Goal: Find specific page/section: Find specific page/section

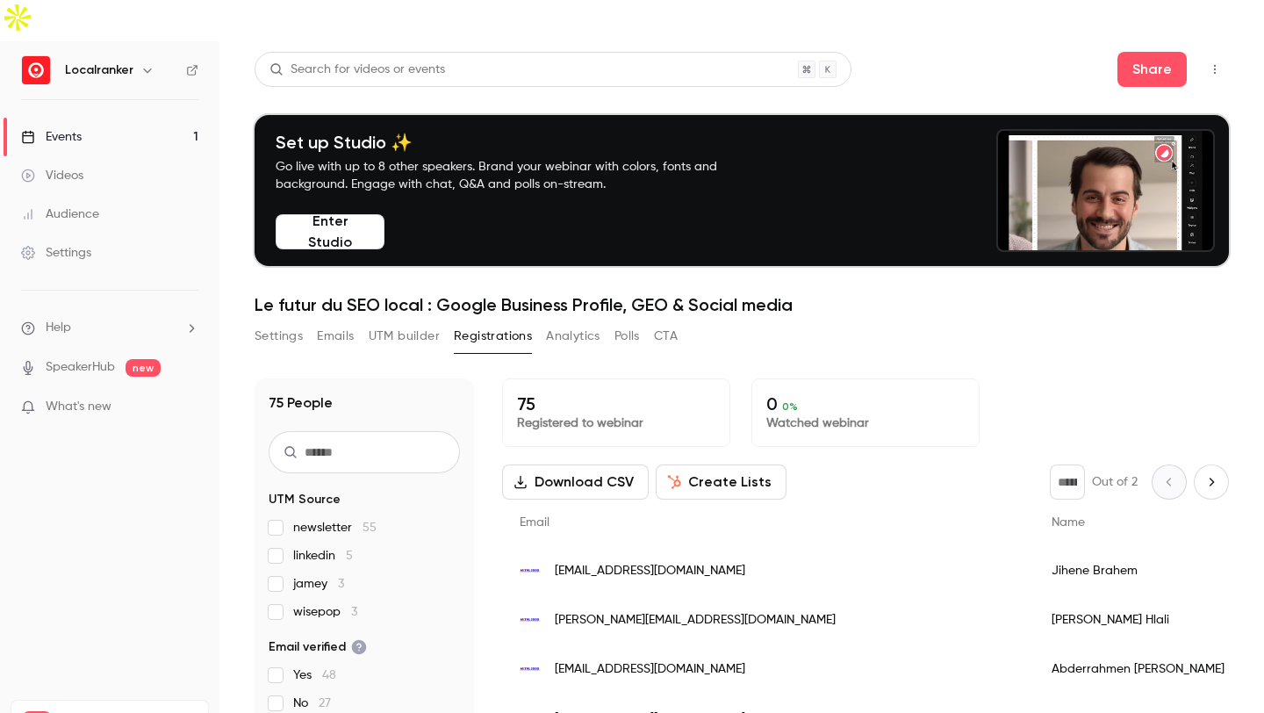
scroll to position [158, 0]
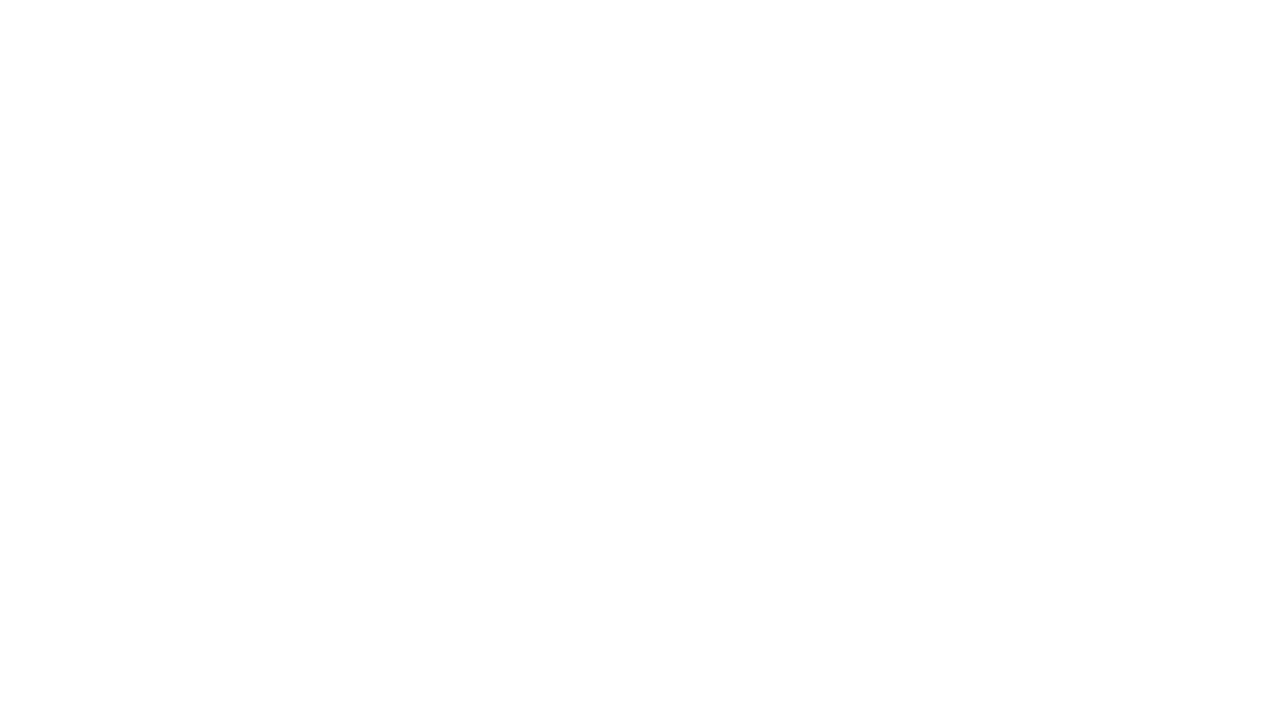
click at [158, 0] on html at bounding box center [632, 0] width 1264 height 0
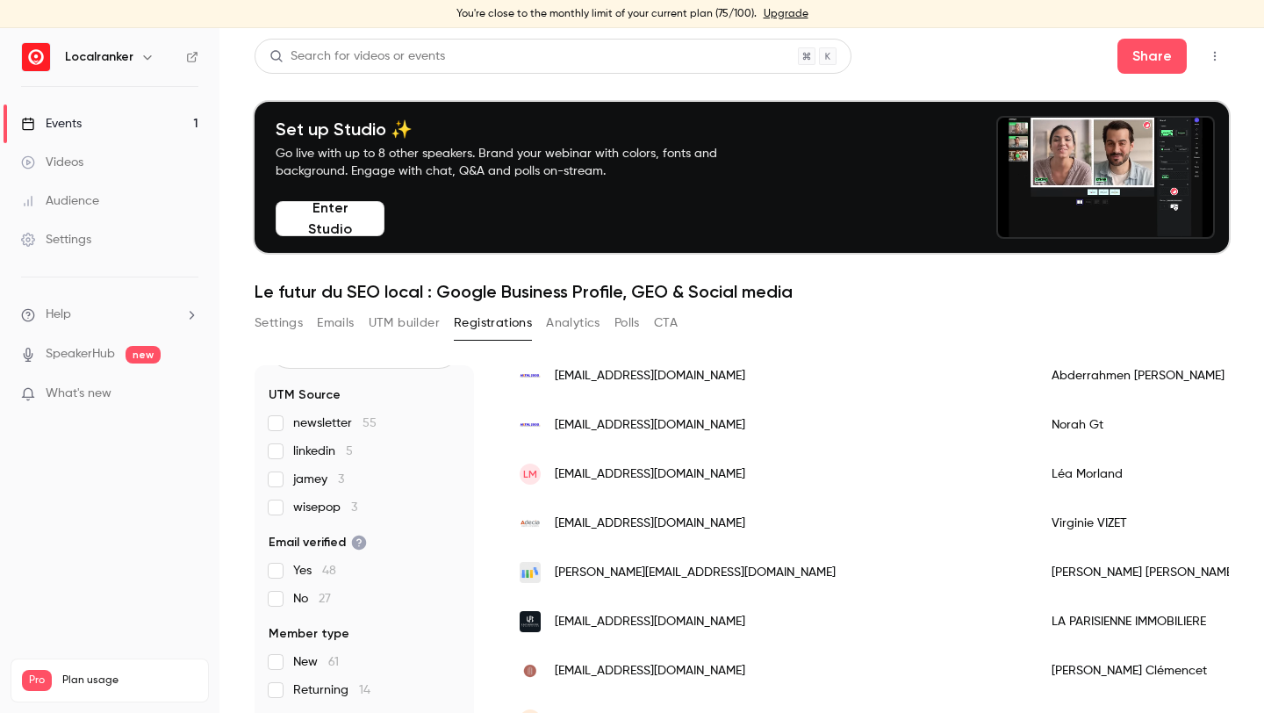
scroll to position [317, 0]
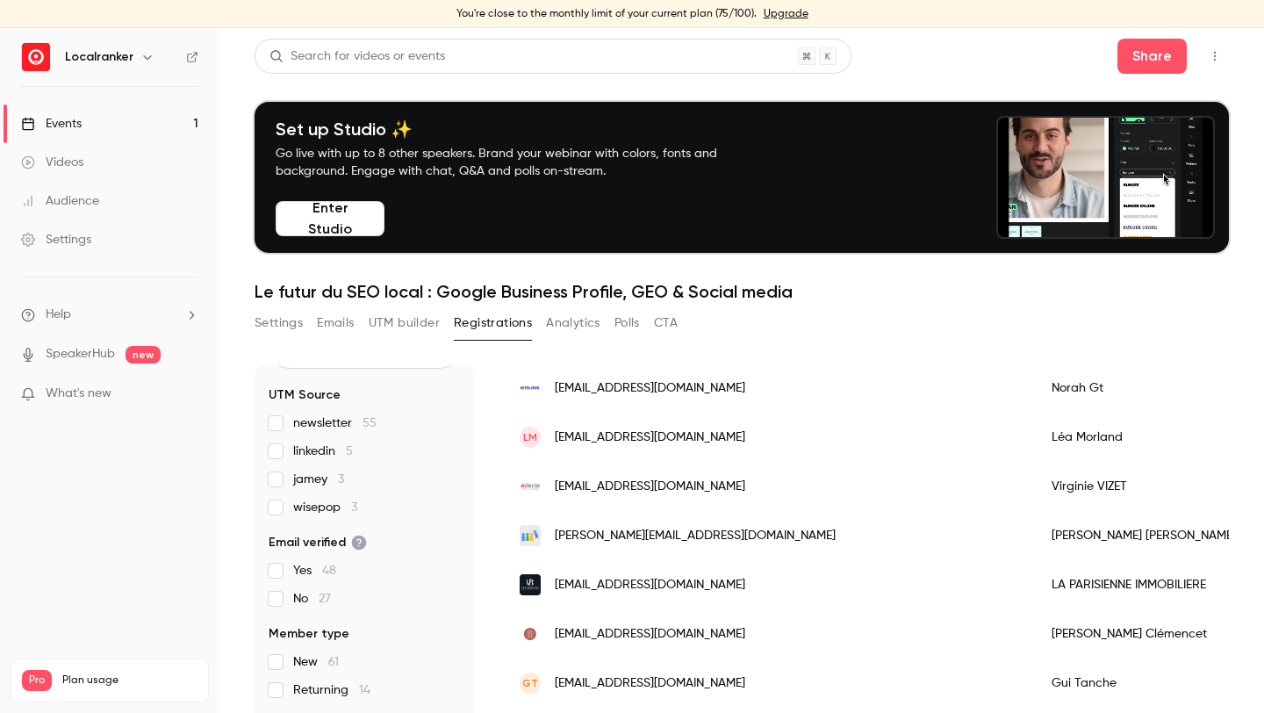
click at [329, 480] on span "[PERSON_NAME] 3" at bounding box center [318, 480] width 51 height 18
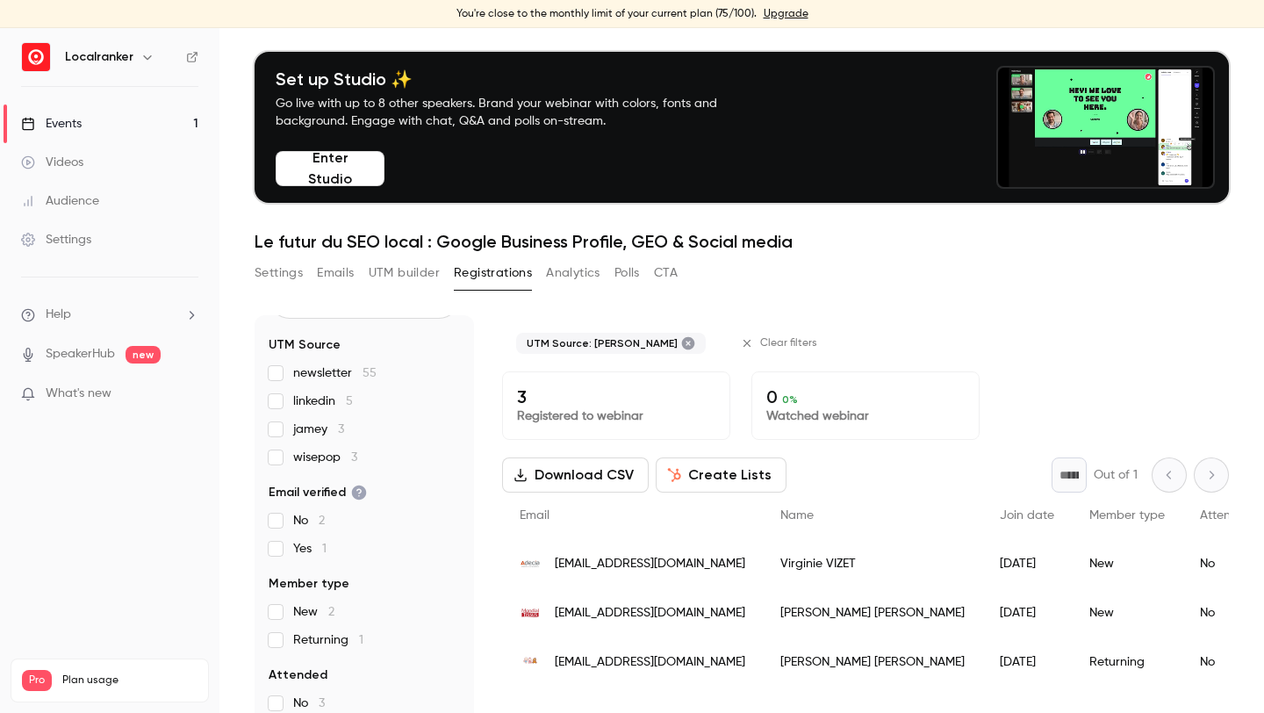
scroll to position [55, 0]
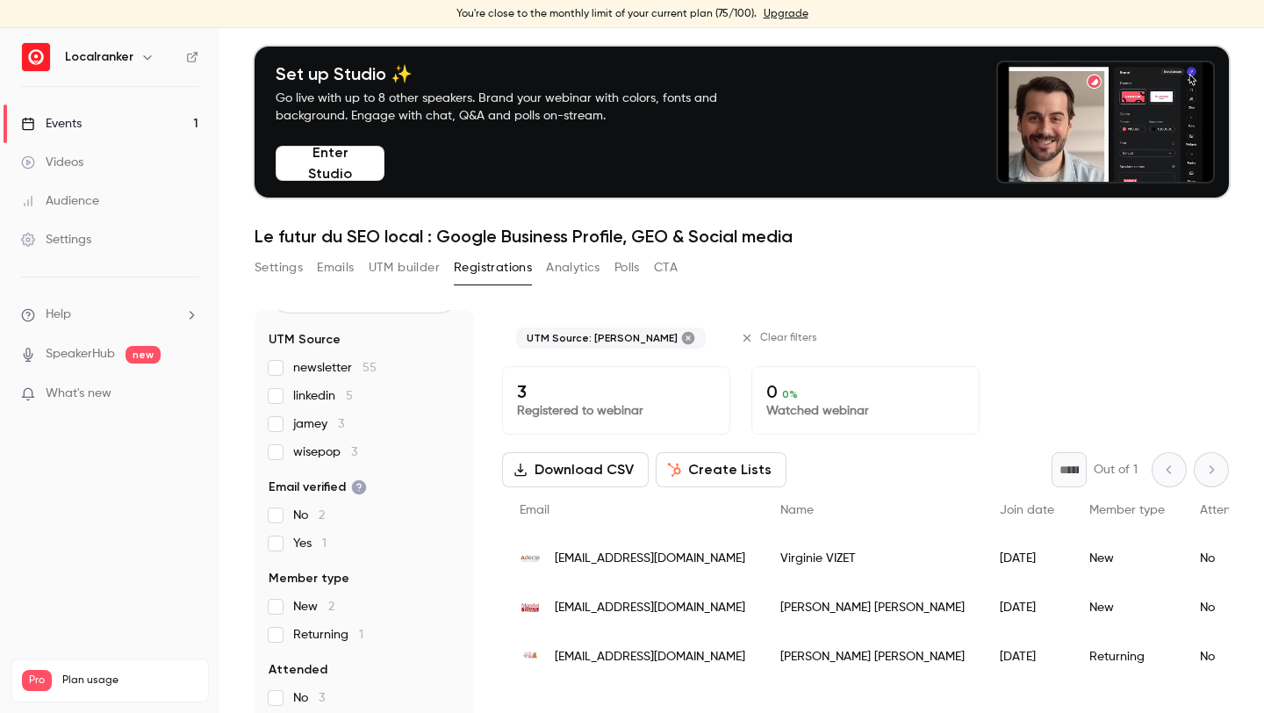
click at [313, 427] on span "[PERSON_NAME] 3" at bounding box center [318, 424] width 51 height 18
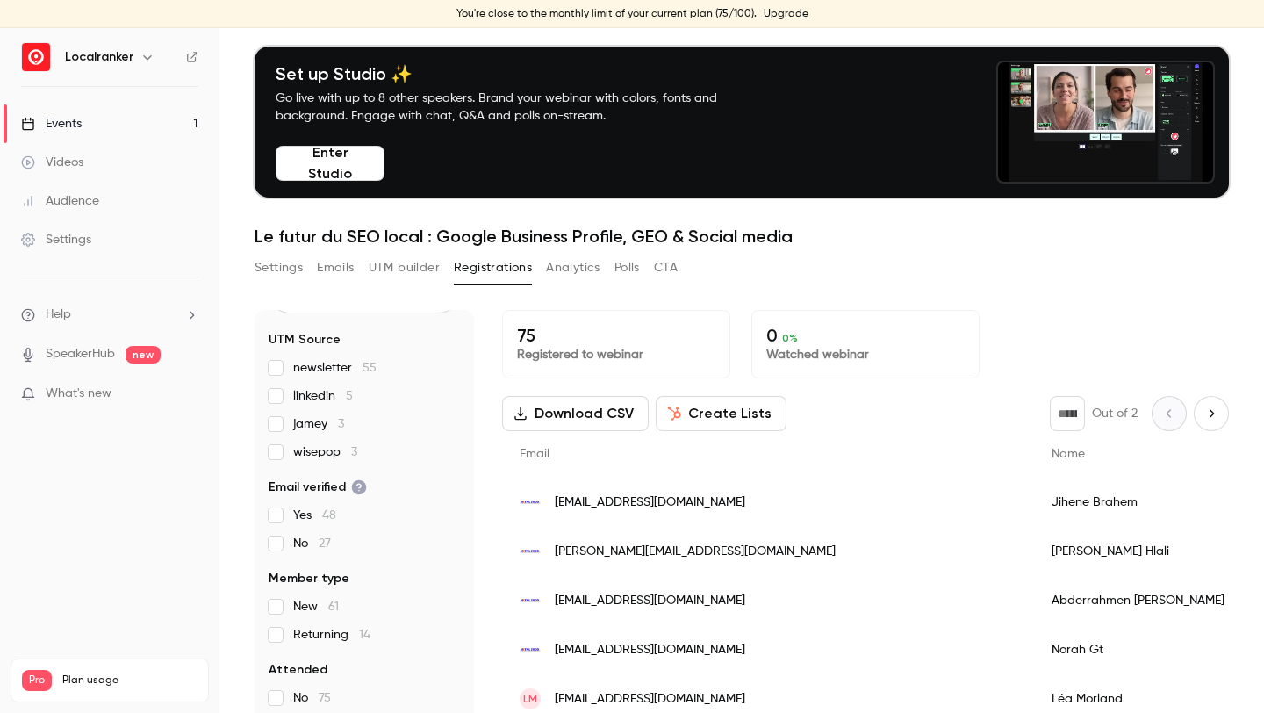
click at [323, 399] on span "linkedin 5" at bounding box center [323, 396] width 60 height 18
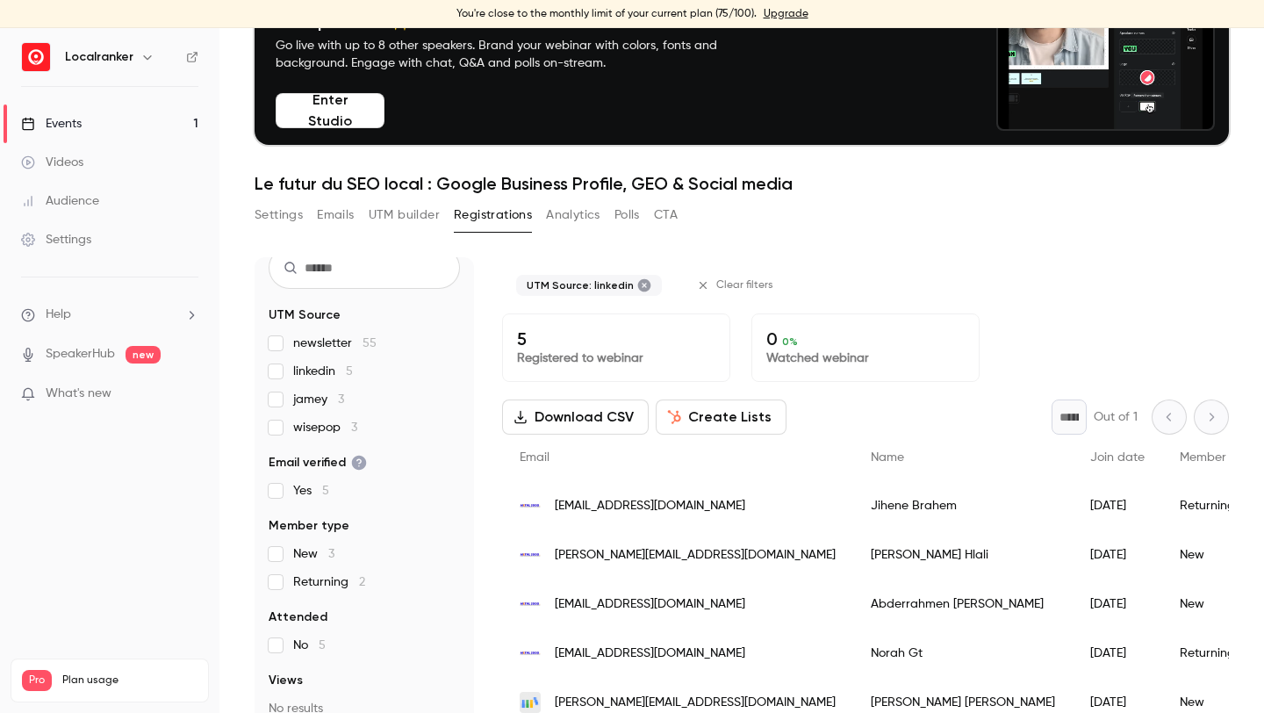
scroll to position [200, 0]
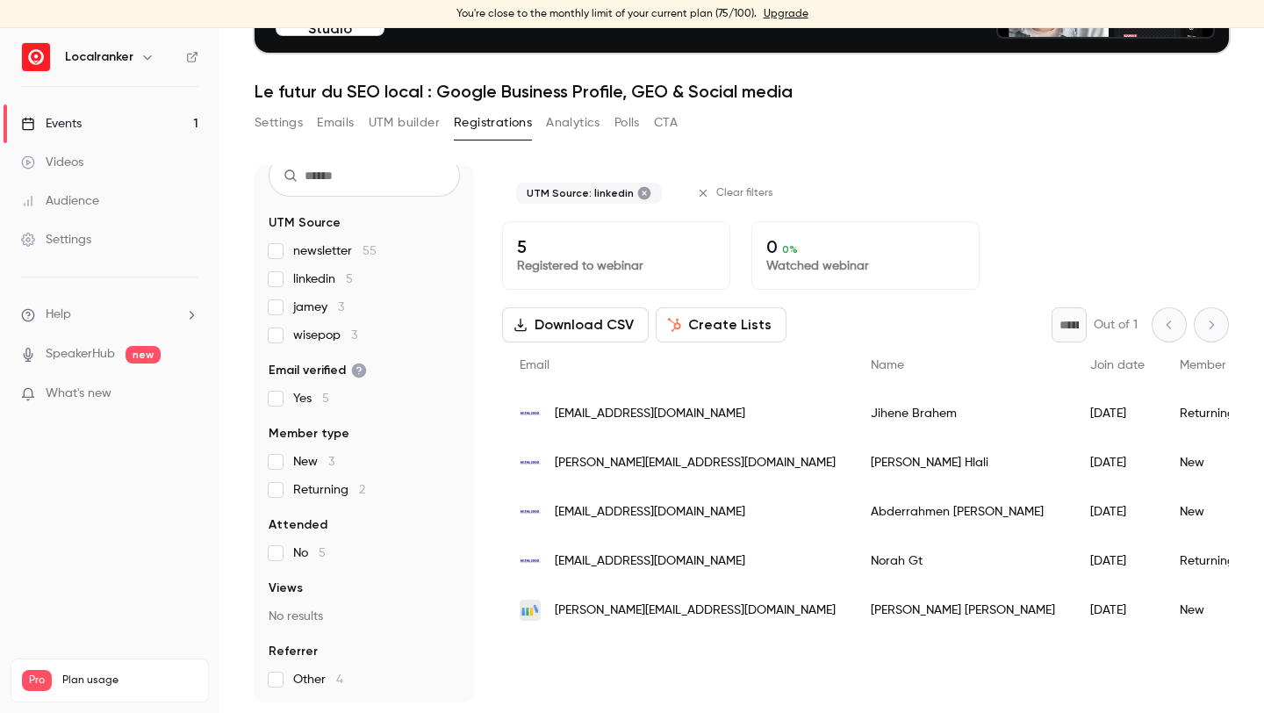
click at [331, 274] on span "linkedin 5" at bounding box center [323, 279] width 60 height 18
